Goal: Task Accomplishment & Management: Use online tool/utility

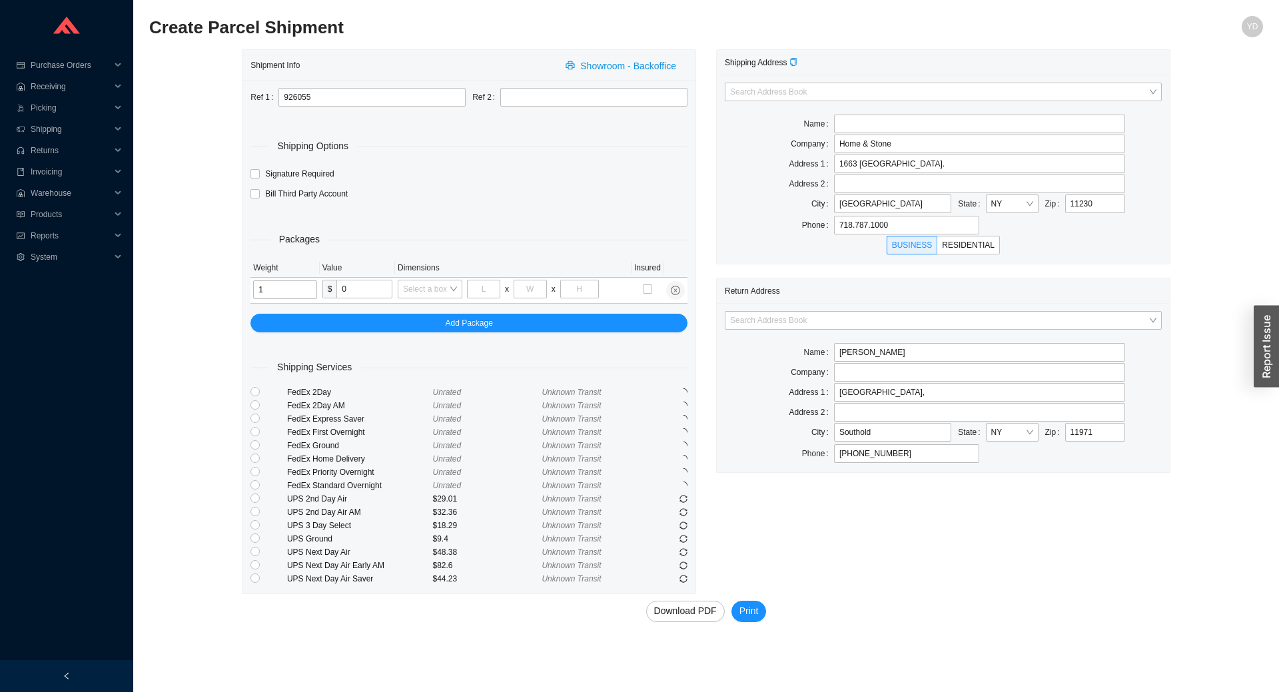
type input "1"
click at [248, 439] on div "Ref 1 926055 Ref 2 Shipping Options Signature Required Bill Third Party Account…" at bounding box center [468, 336] width 453 height 513
click at [254, 444] on input "radio" at bounding box center [254, 444] width 9 height 9
radio input "true"
click at [709, 607] on span "Download PDF" at bounding box center [685, 610] width 63 height 15
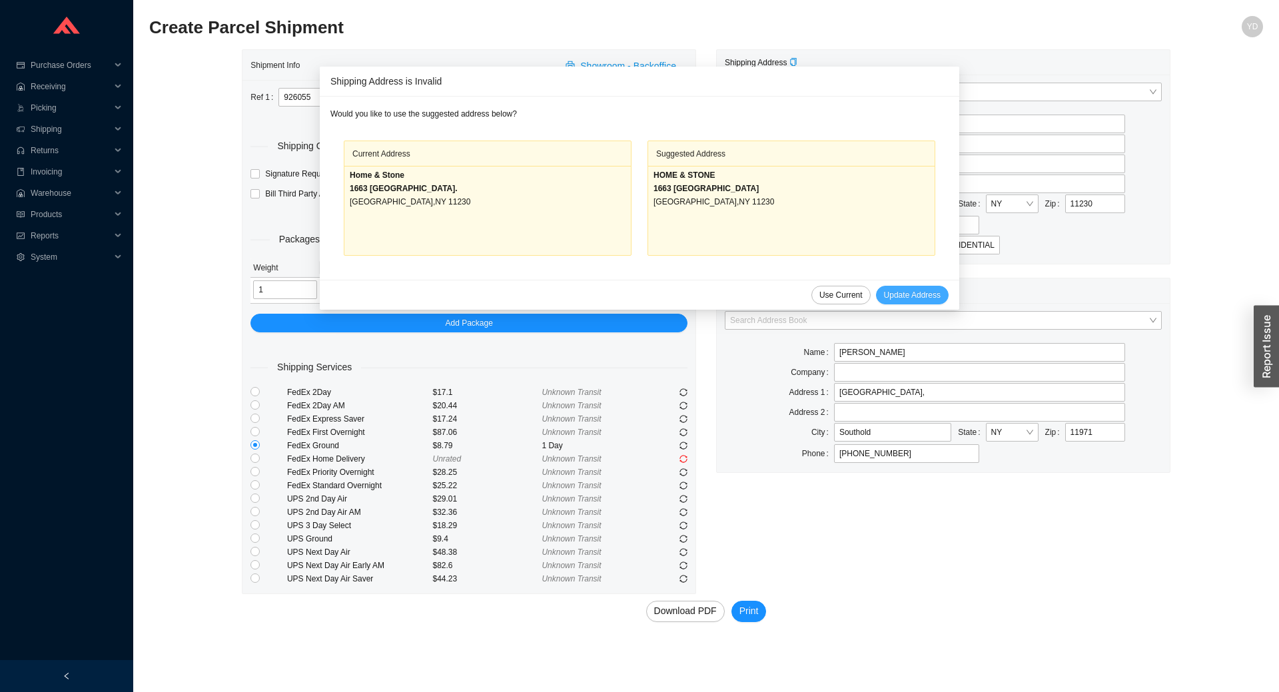
click at [896, 299] on span "Update Address" at bounding box center [912, 294] width 57 height 13
type input "HOME & STONE"
type input "1663 CONEY ISLAND AVE"
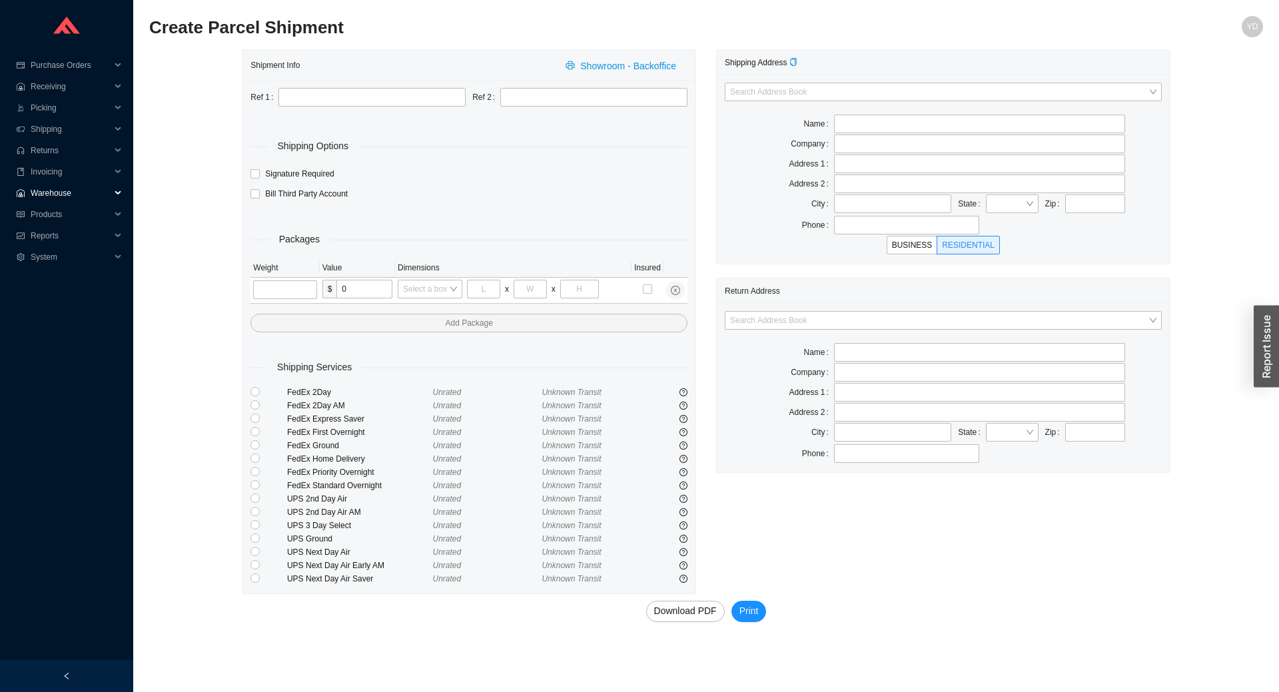
click at [67, 191] on span "Warehouse" at bounding box center [71, 192] width 80 height 21
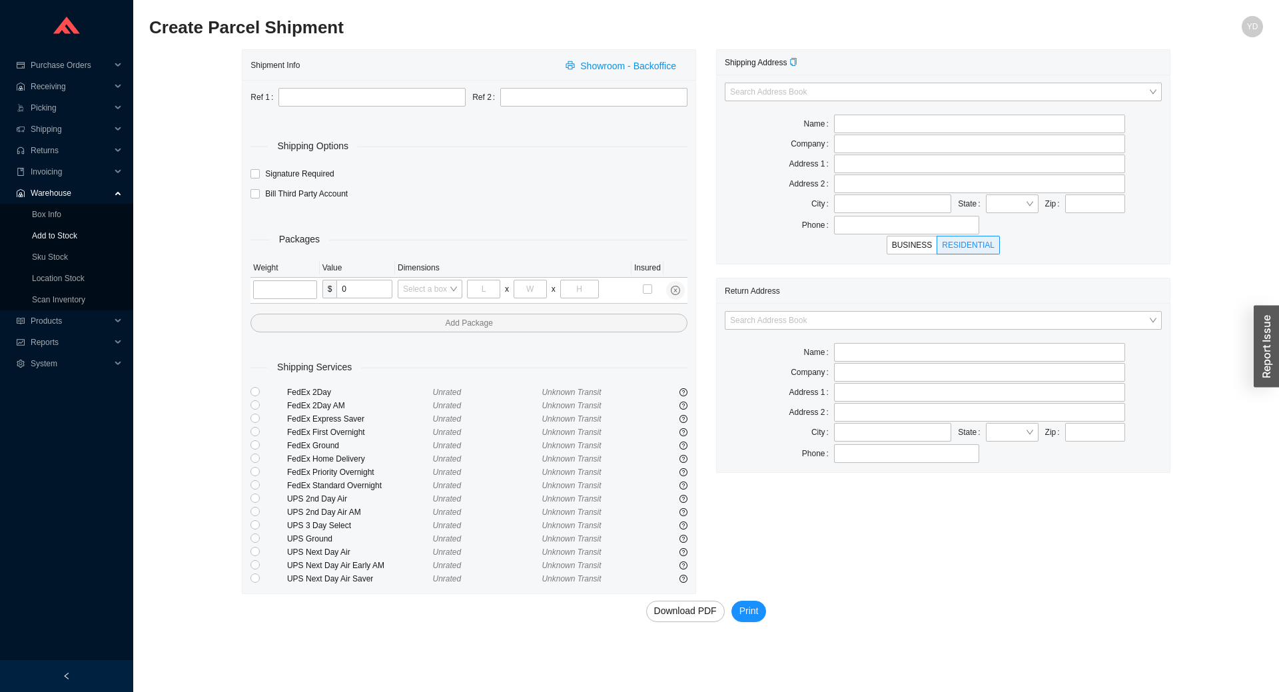
click at [67, 234] on link "Add to Stock" at bounding box center [54, 235] width 45 height 9
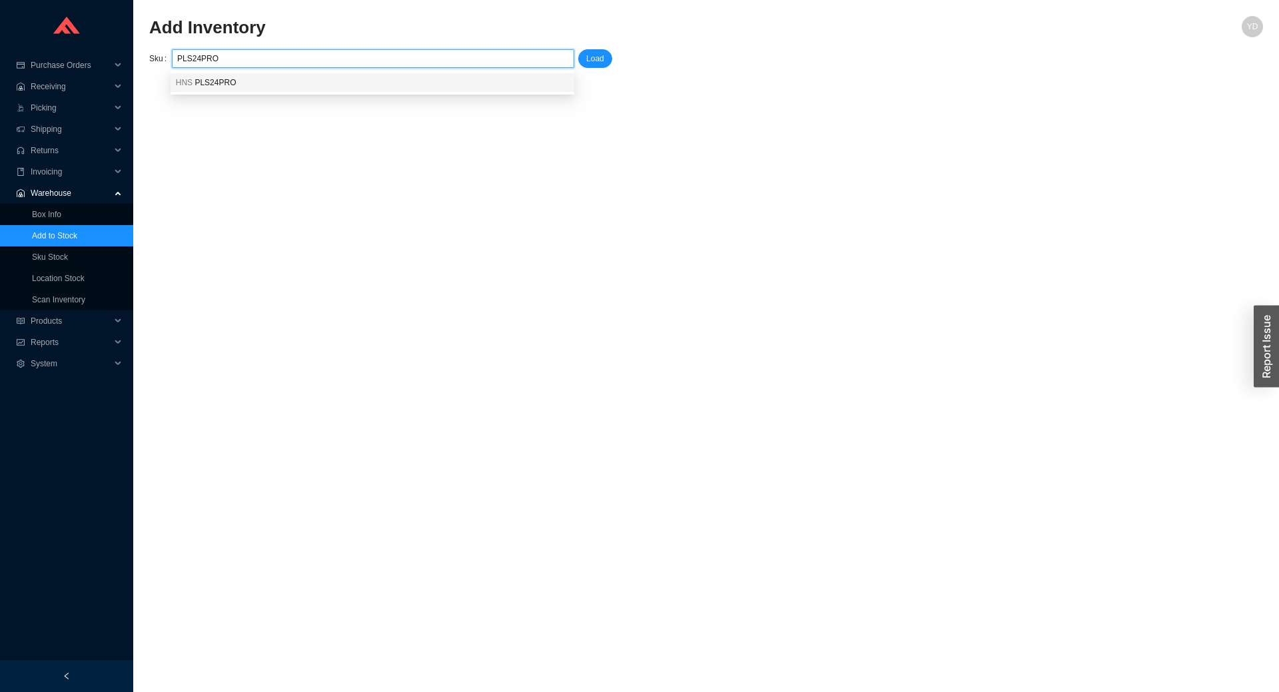
click at [312, 78] on div "HNS PLS24PRO" at bounding box center [372, 83] width 393 height 12
type input "HNS PLS24PRO"
click at [595, 56] on span "Load" at bounding box center [595, 58] width 18 height 13
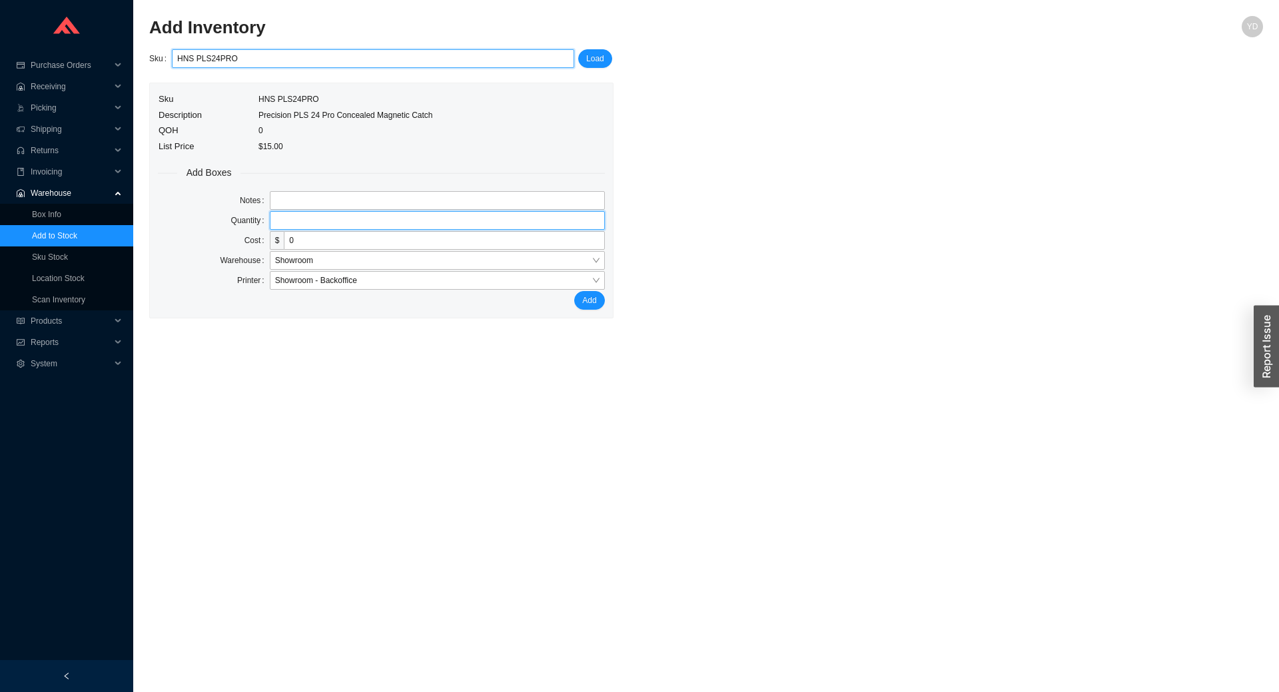
click at [353, 218] on input "tel" at bounding box center [437, 220] width 335 height 19
type input "26"
click at [582, 298] on span "Add" at bounding box center [589, 300] width 14 height 13
